Goal: Find specific page/section: Find specific page/section

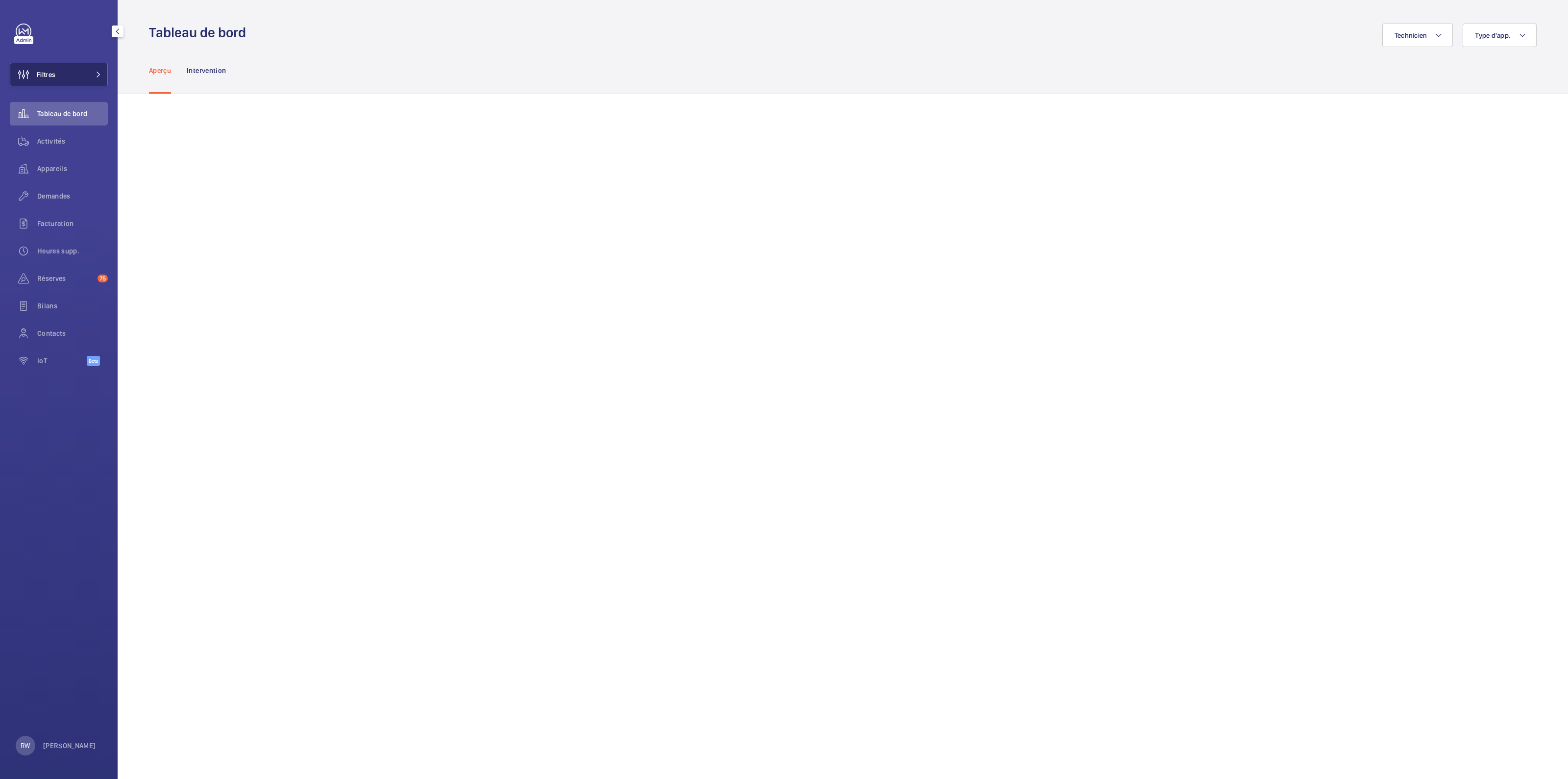
drag, startPoint x: 64, startPoint y: 77, endPoint x: 97, endPoint y: 73, distance: 33.2
click at [64, 77] on button "Filtres" at bounding box center [59, 74] width 98 height 24
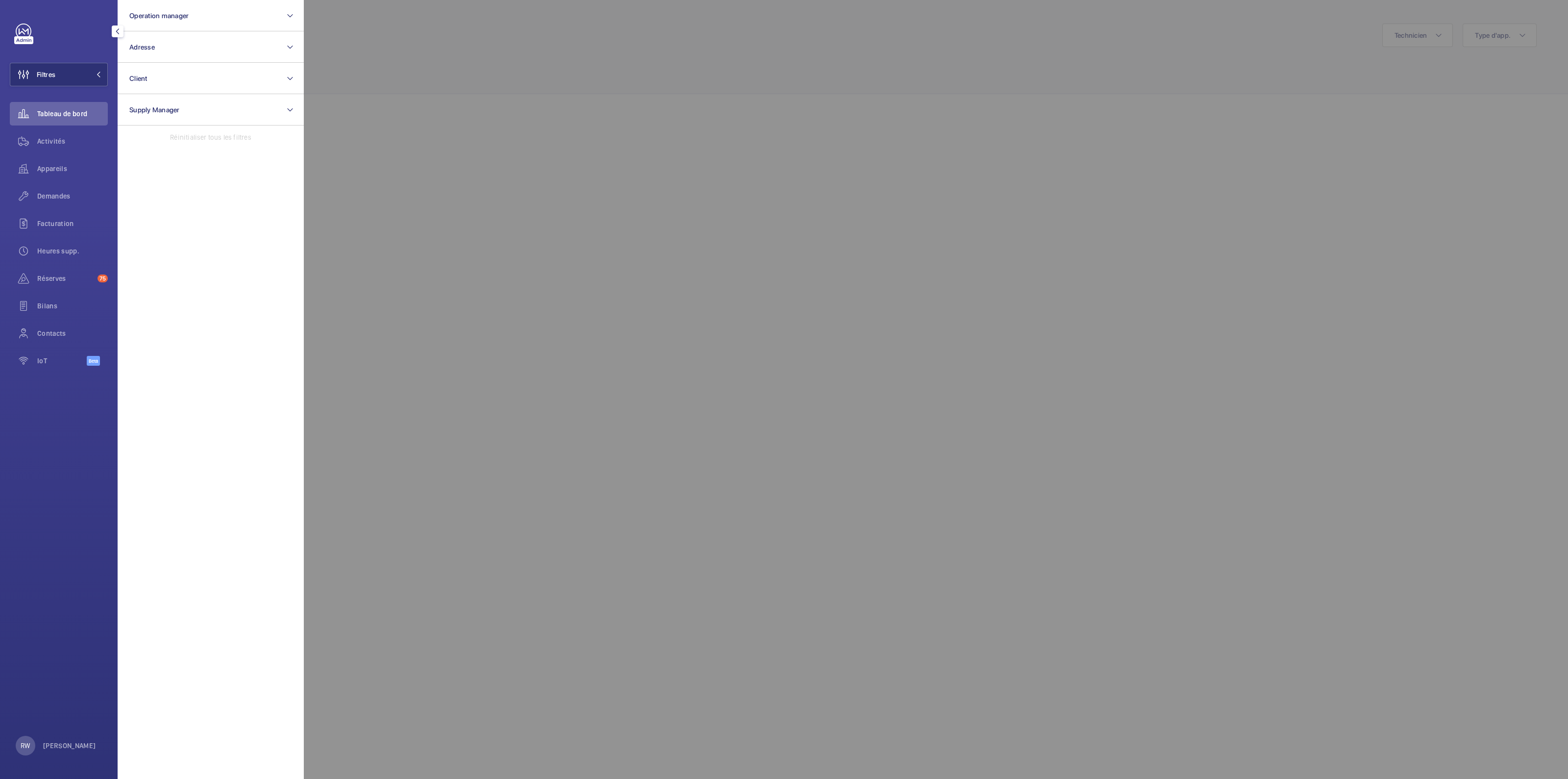
drag, startPoint x: 812, startPoint y: 323, endPoint x: 814, endPoint y: 331, distance: 8.2
click at [814, 333] on div at bounding box center [1088, 389] width 1568 height 779
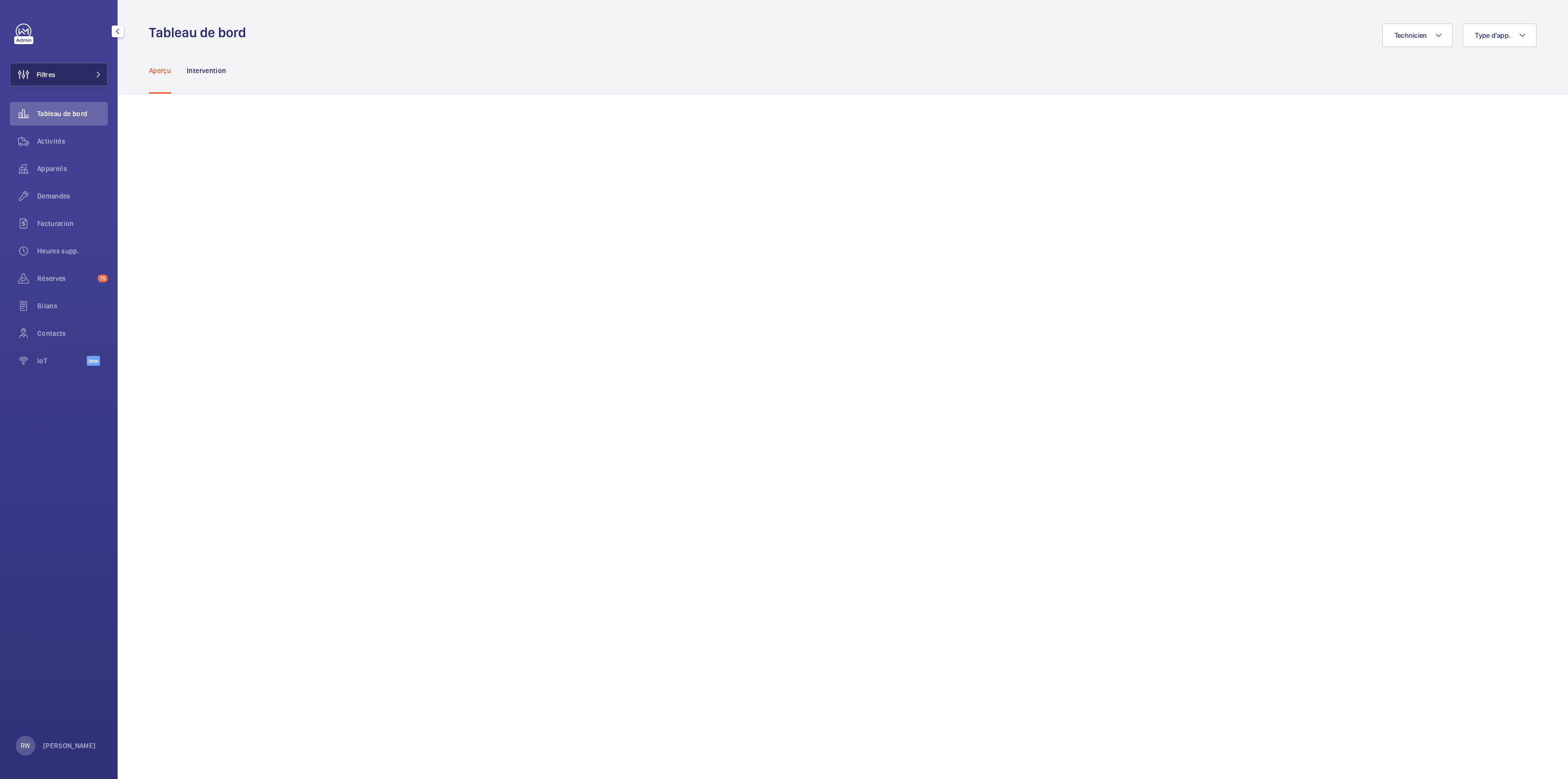
click at [80, 69] on button "Filtres" at bounding box center [59, 74] width 98 height 24
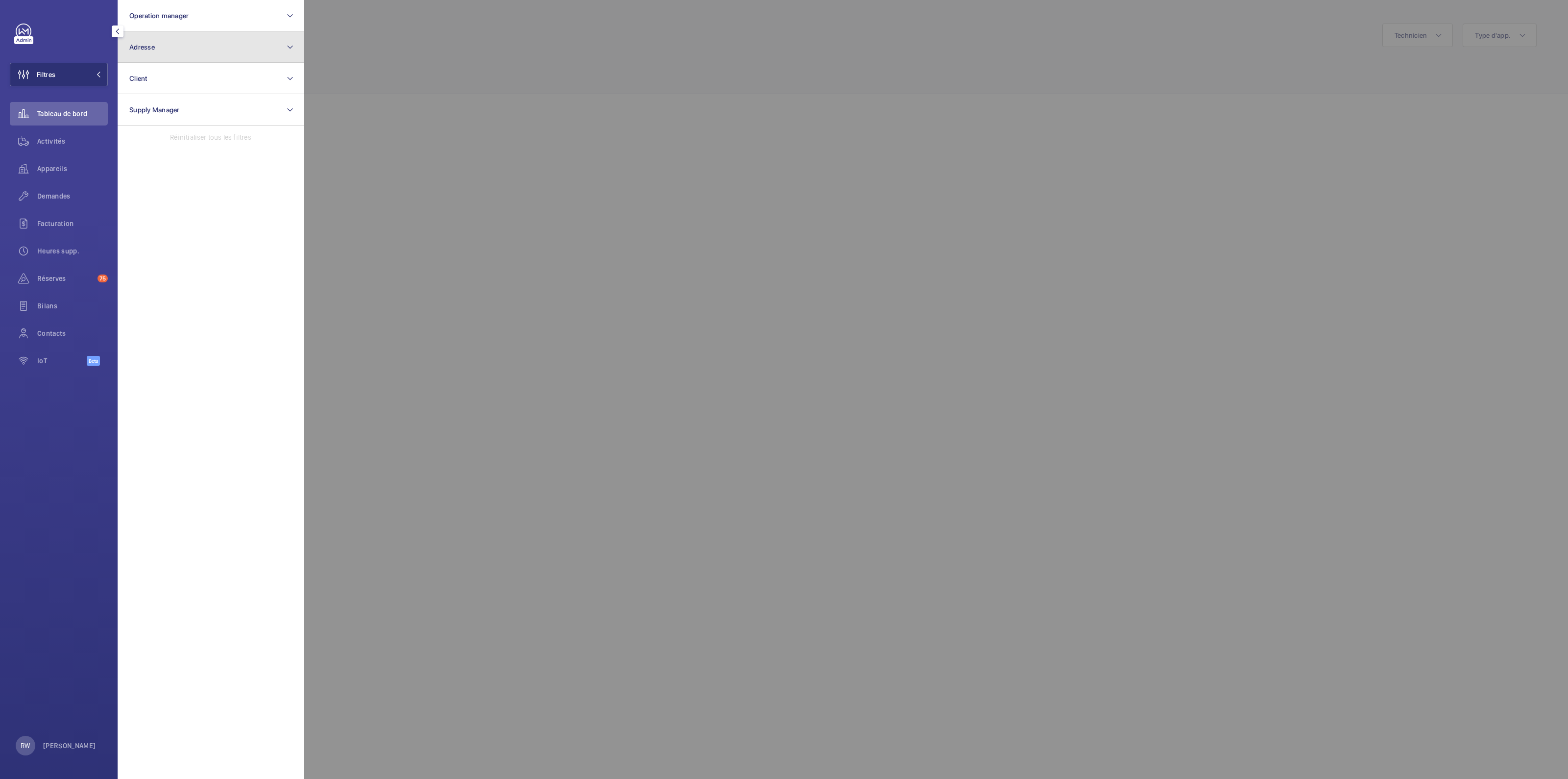
click at [167, 46] on button "Adresse" at bounding box center [211, 47] width 186 height 32
type input "3 Rue Delambre"
click at [138, 104] on label "Centre des finances publiques - Lagny sur Marne - 3 Rue Delambre , LAGNY-SUR-MA…" at bounding box center [203, 110] width 171 height 24
click at [138, 104] on input "Centre des finances publiques - Lagny sur Marne - 3 Rue Delambre , LAGNY-SUR-MA…" at bounding box center [132, 110] width 19 height 19
checkbox input "true"
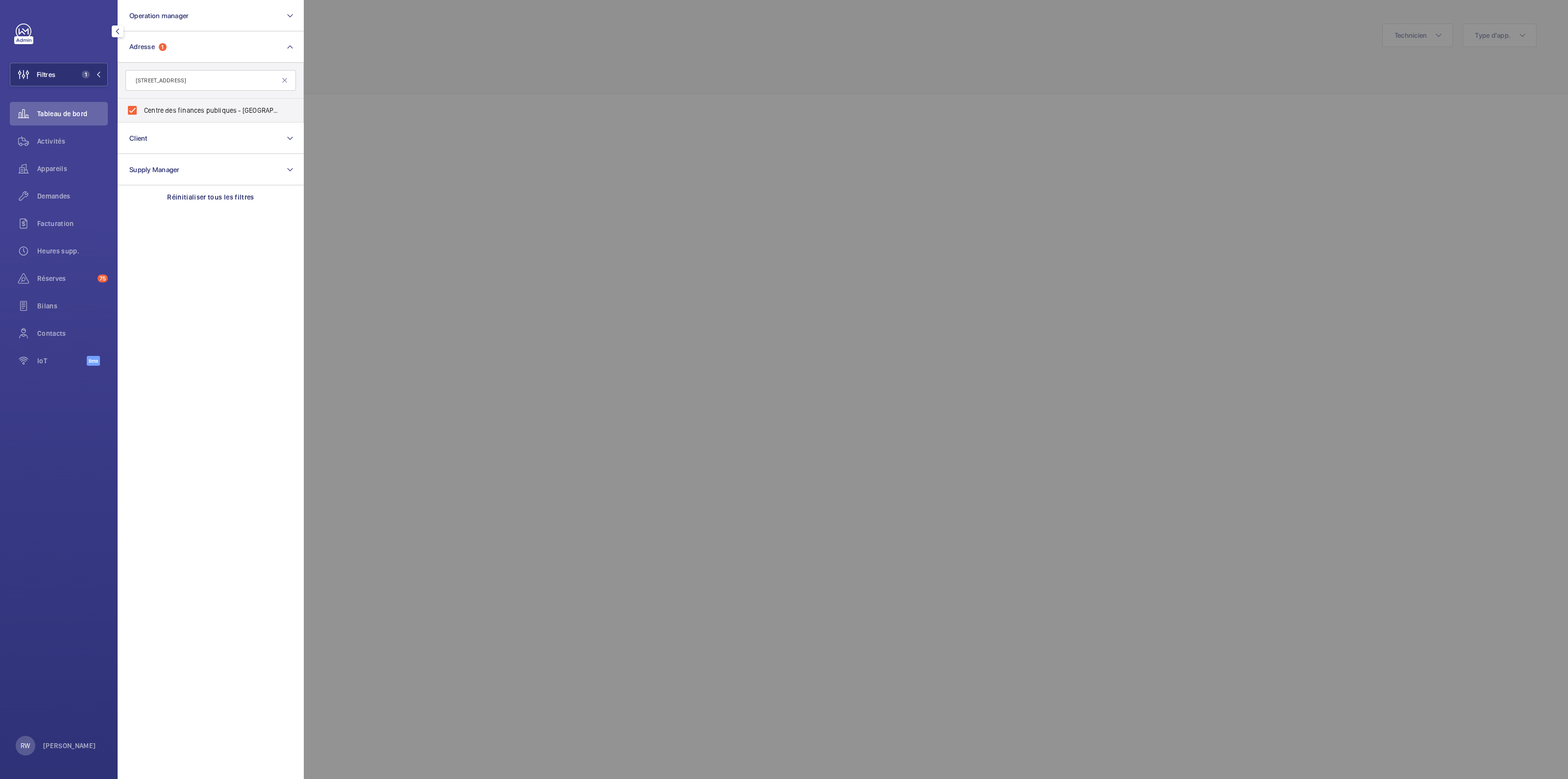
click at [489, 61] on div at bounding box center [1088, 389] width 1568 height 779
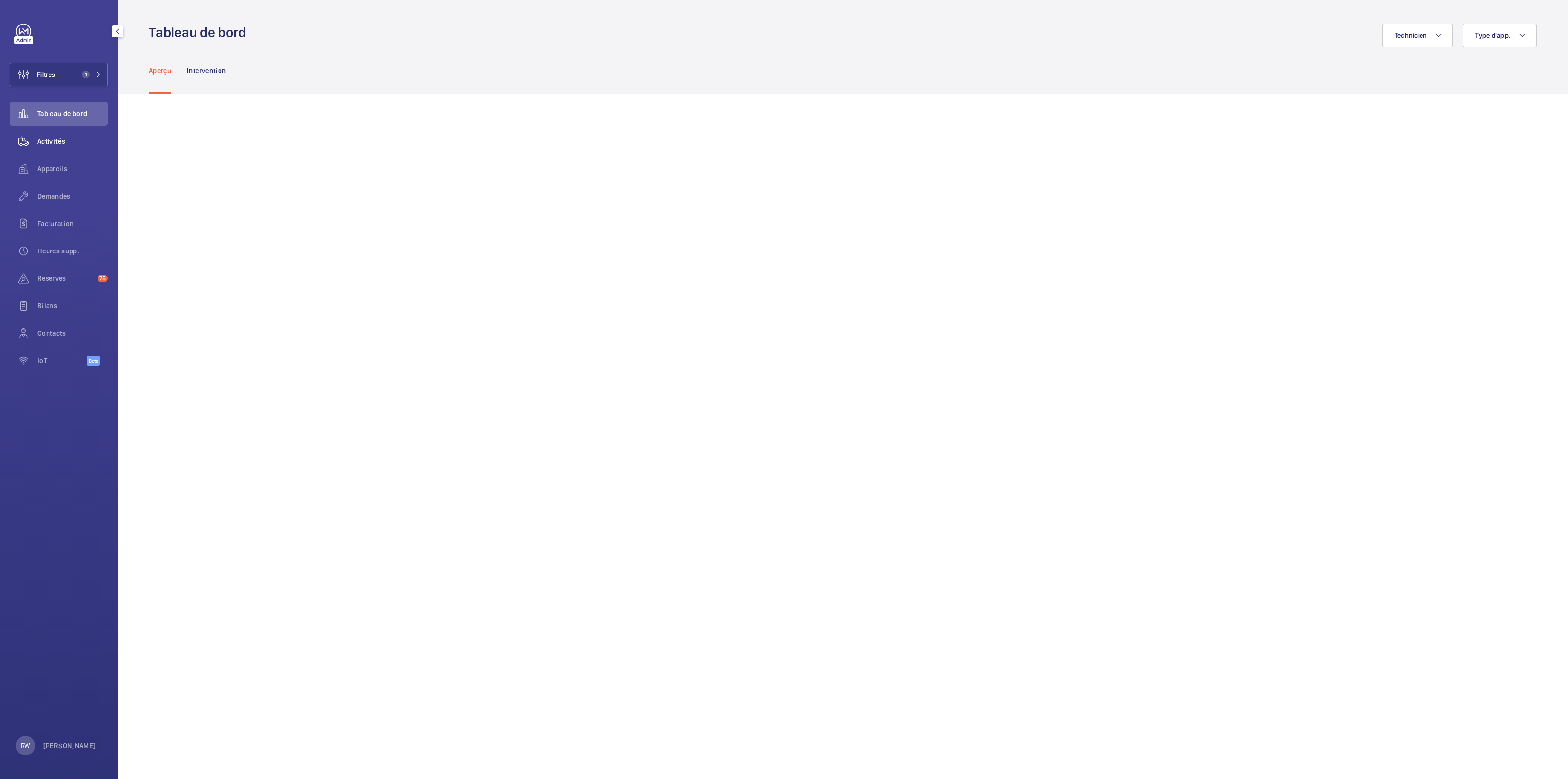
click at [59, 140] on span "Activités" at bounding box center [73, 141] width 71 height 10
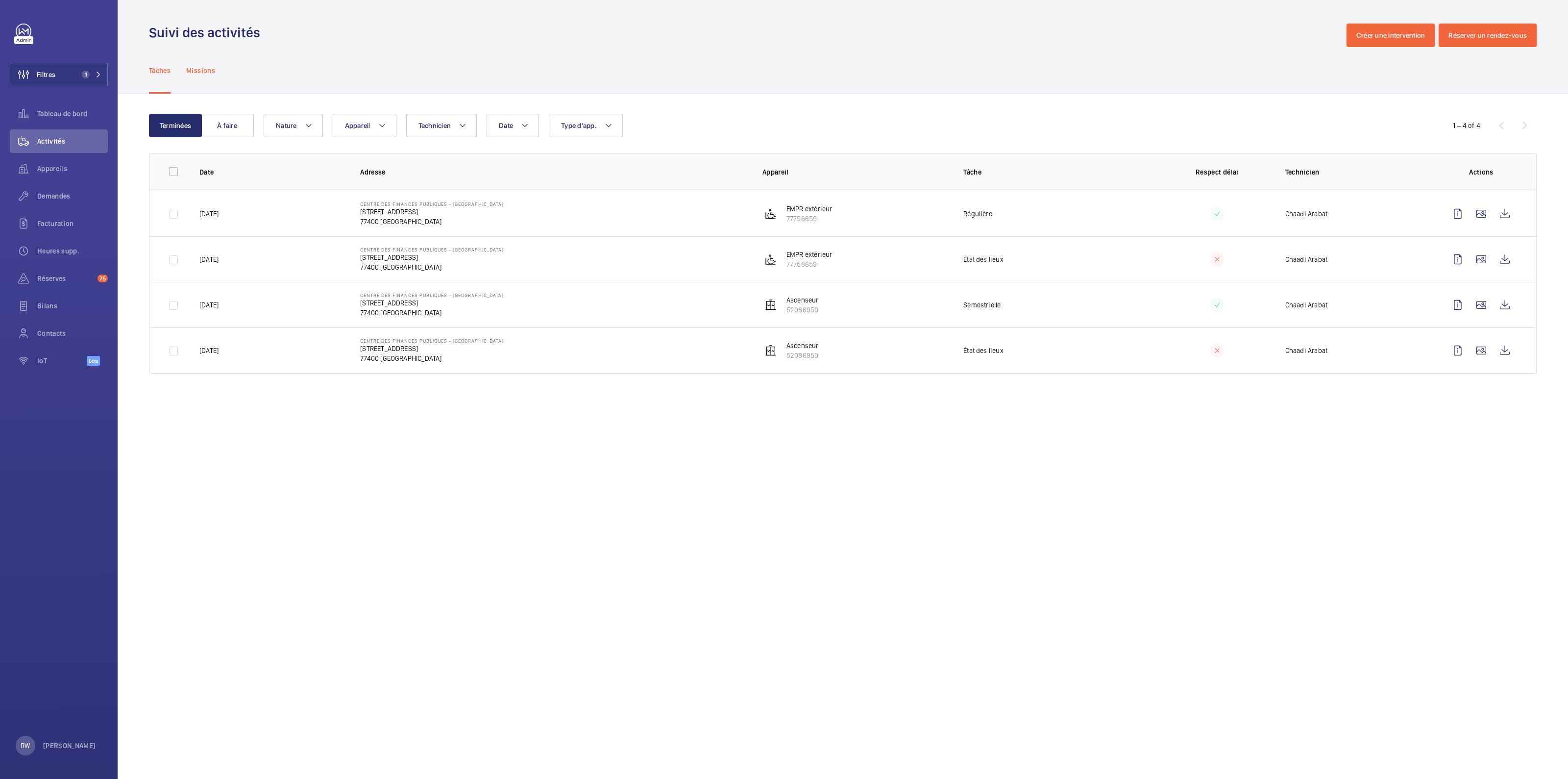
click at [201, 69] on p "Missions" at bounding box center [200, 70] width 29 height 10
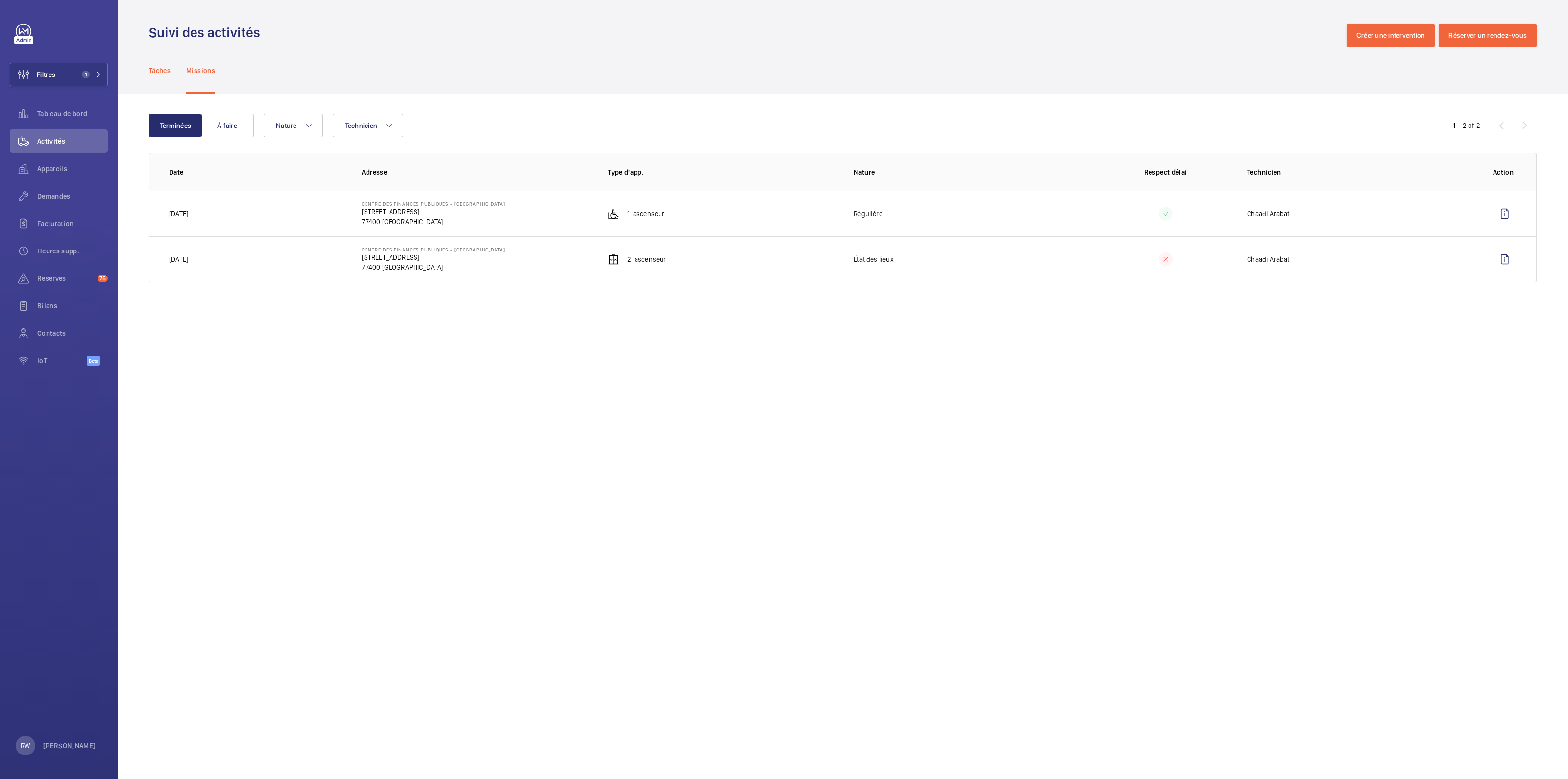
click at [168, 72] on p "Tâches" at bounding box center [159, 70] width 21 height 10
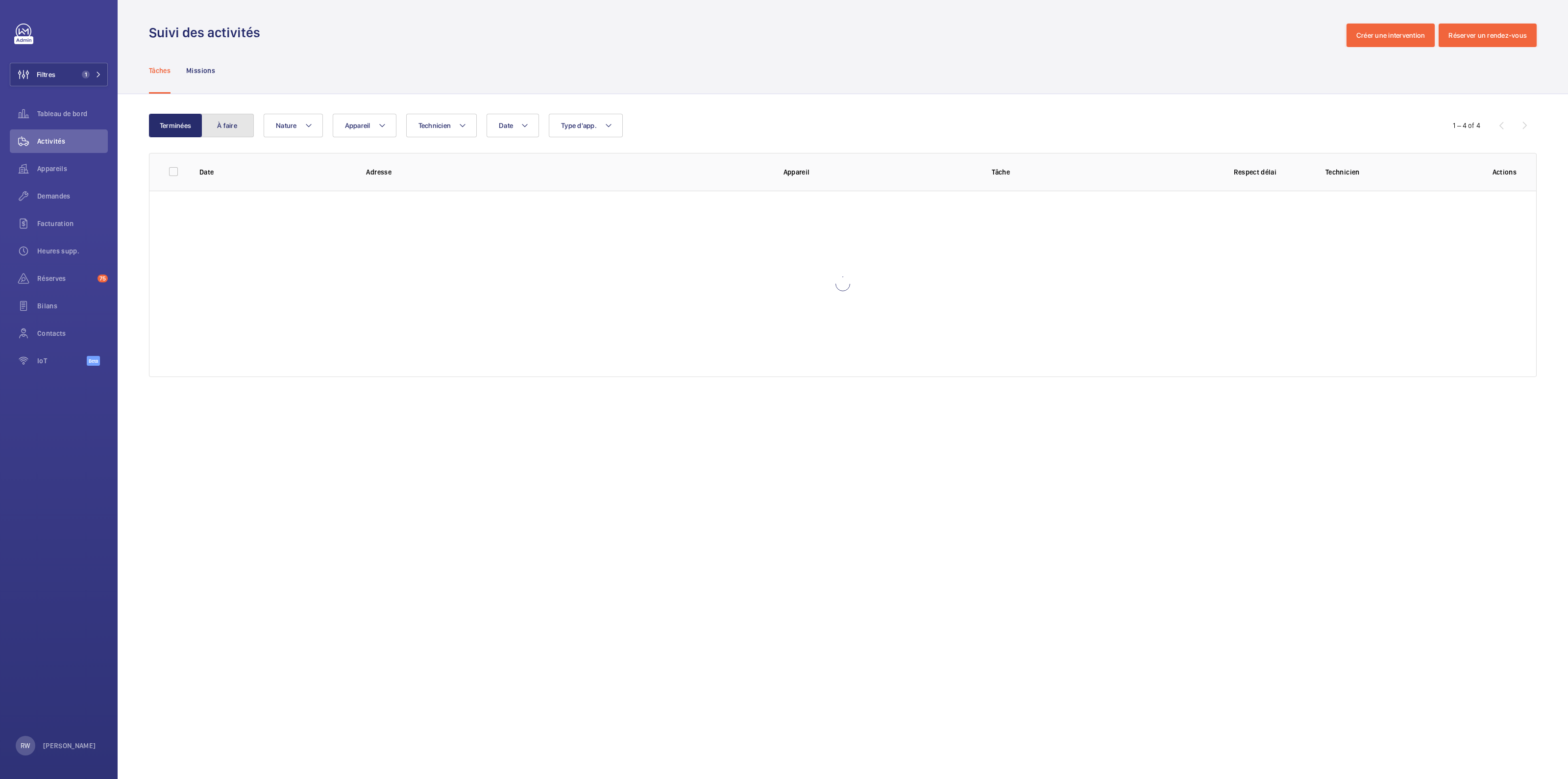
click at [235, 119] on button "À faire" at bounding box center [227, 126] width 53 height 24
